Goal: Task Accomplishment & Management: Use online tool/utility

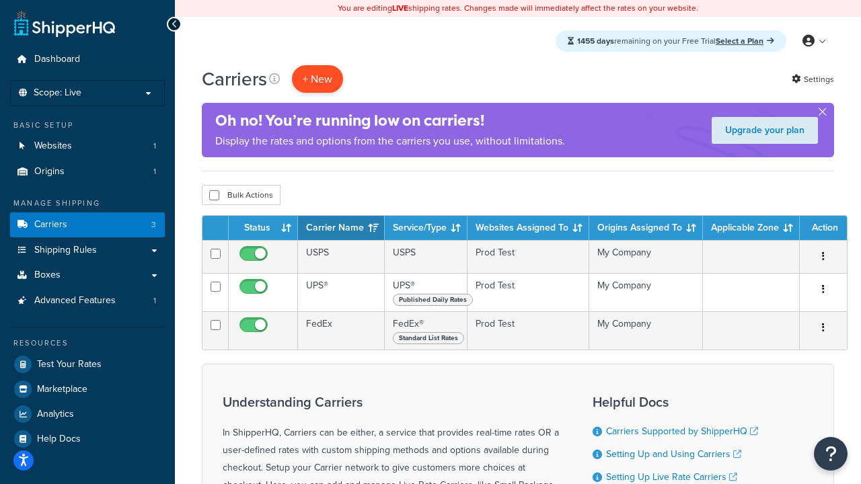
click at [318, 79] on button "+ New" at bounding box center [317, 79] width 51 height 28
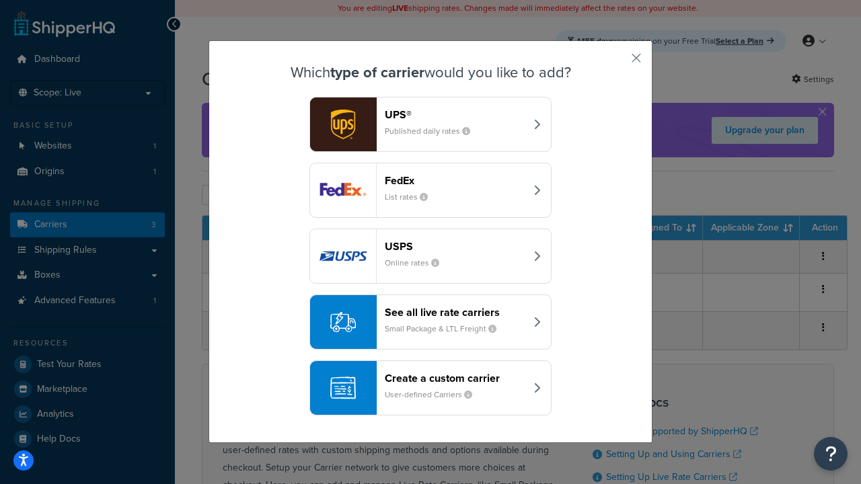
click at [431, 190] on div "FedEx List rates" at bounding box center [455, 190] width 141 height 32
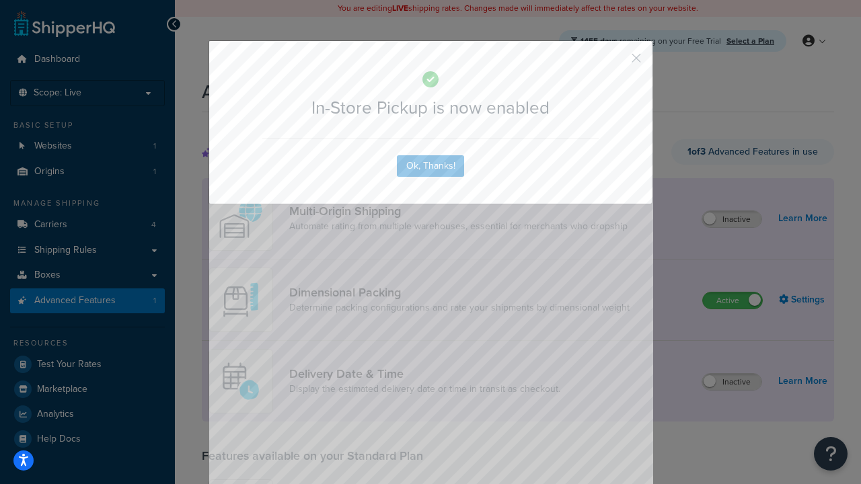
scroll to position [352, 0]
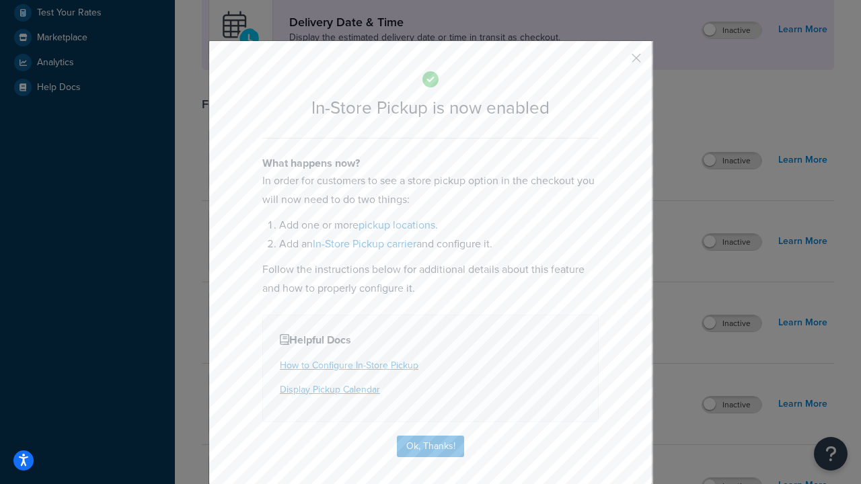
click at [616, 63] on button "button" at bounding box center [616, 62] width 3 height 3
